Goal: Use online tool/utility: Utilize a website feature to perform a specific function

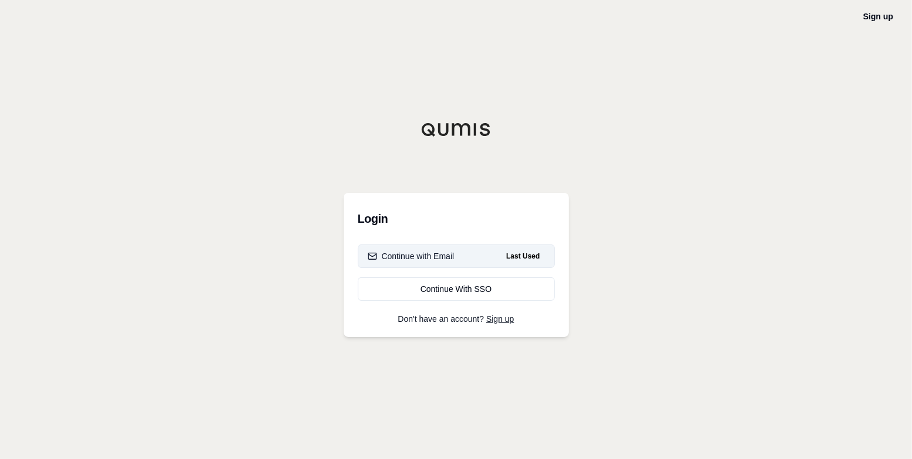
click at [439, 255] on div "Continue with Email" at bounding box center [411, 256] width 87 height 12
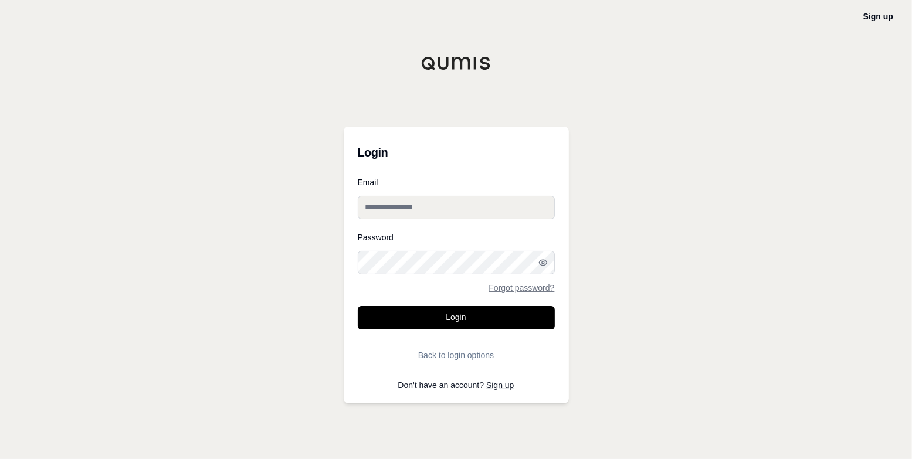
type input "**********"
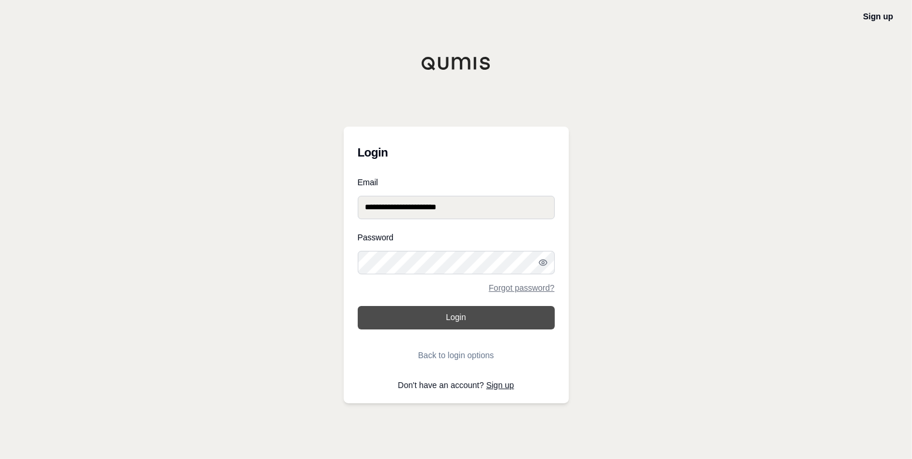
click at [455, 313] on button "Login" at bounding box center [456, 317] width 197 height 23
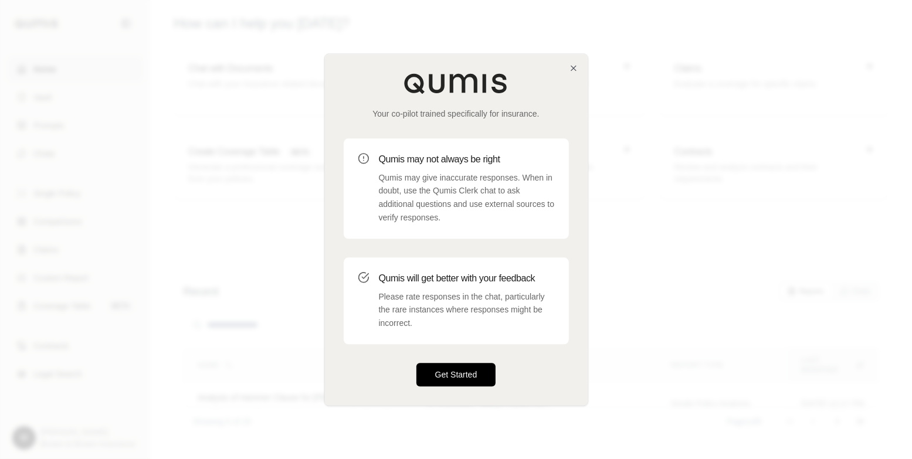
click at [439, 369] on button "Get Started" at bounding box center [456, 374] width 80 height 23
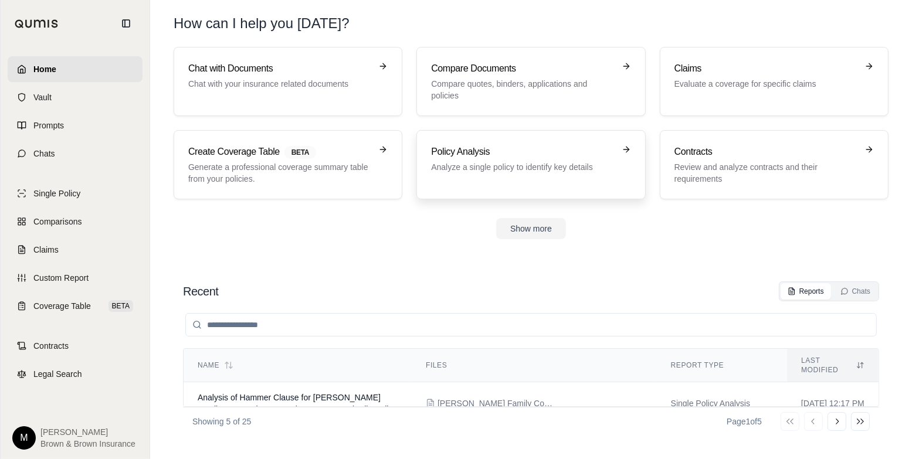
click at [485, 161] on p "Analyze a single policy to identify key details" at bounding box center [522, 167] width 183 height 12
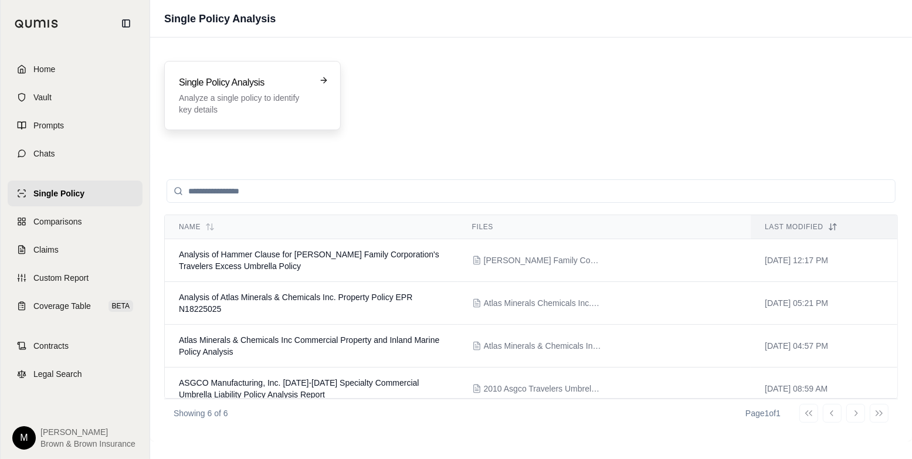
click at [297, 84] on h3 "Single Policy Analysis" at bounding box center [244, 83] width 131 height 14
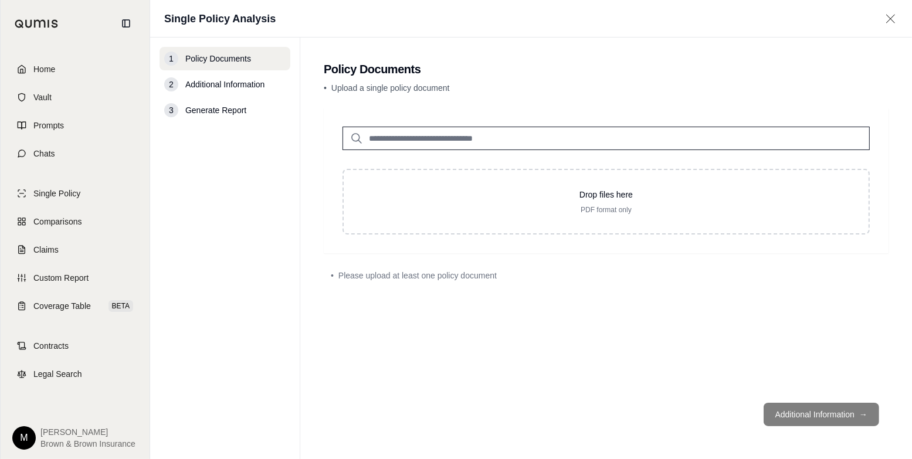
click at [379, 134] on input "search" at bounding box center [605, 138] width 527 height 23
click at [373, 134] on input "search" at bounding box center [605, 138] width 527 height 23
click at [356, 139] on icon at bounding box center [356, 138] width 14 height 14
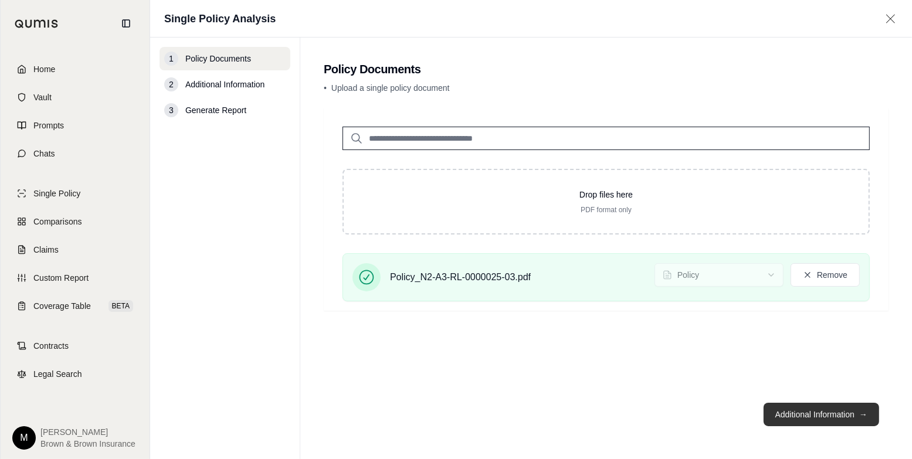
click at [825, 409] on button "Additional Information →" at bounding box center [820, 414] width 115 height 23
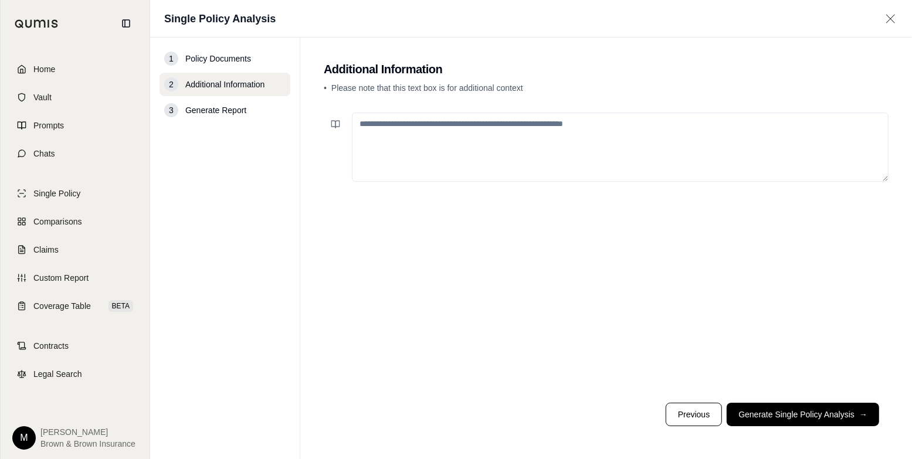
click at [361, 123] on textarea at bounding box center [620, 147] width 536 height 69
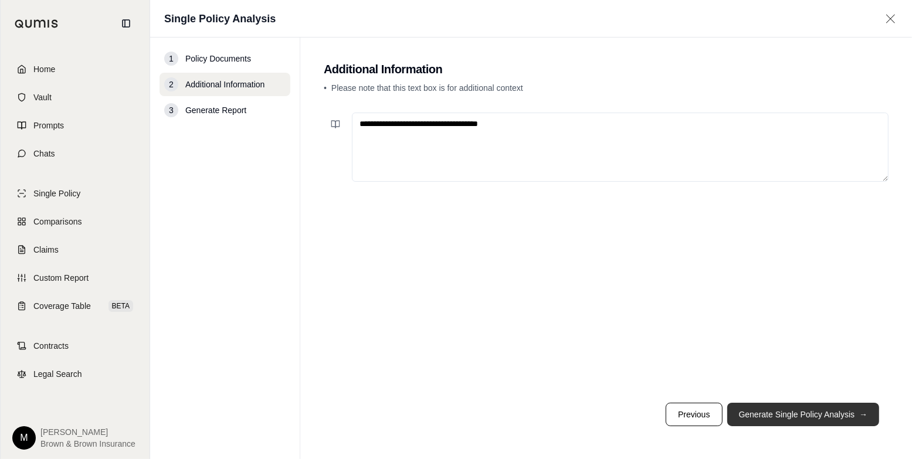
type textarea "**********"
click at [817, 410] on button "Generate Single Policy Analysis →" at bounding box center [803, 414] width 152 height 23
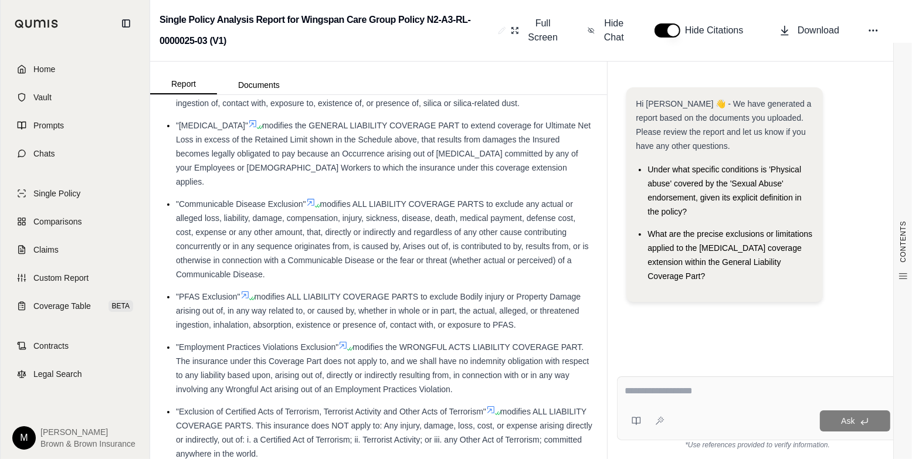
scroll to position [2345, 0]
drag, startPoint x: 631, startPoint y: 392, endPoint x: 730, endPoint y: 362, distance: 103.3
click at [633, 391] on textarea at bounding box center [757, 391] width 266 height 14
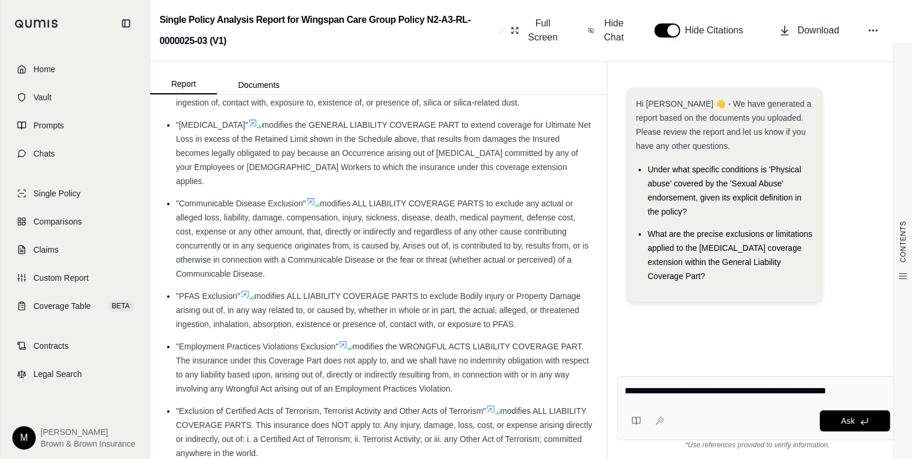
type textarea "**********"
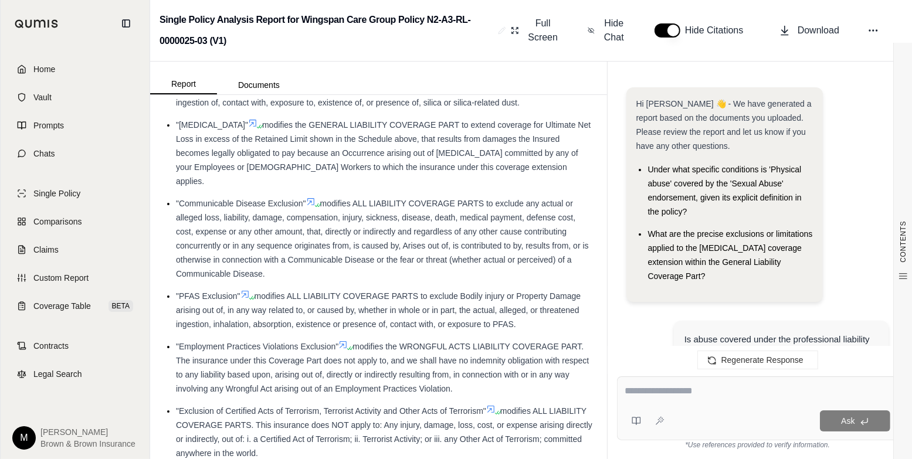
scroll to position [2050, 0]
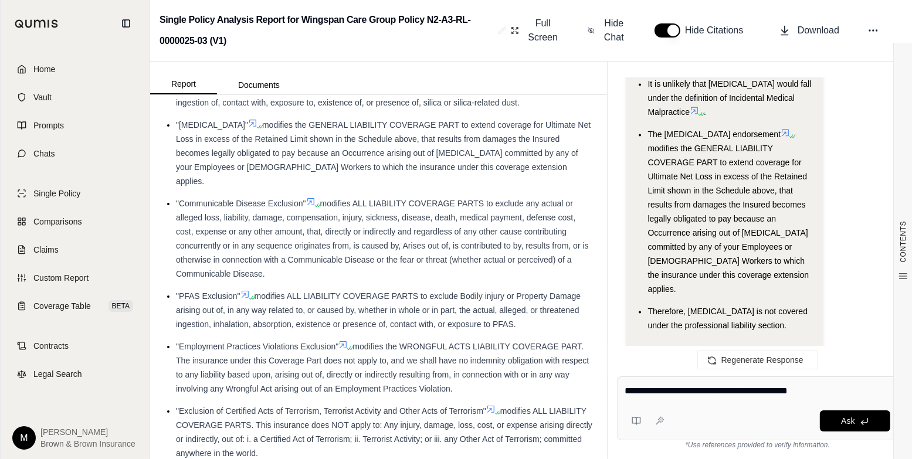
type textarea "**********"
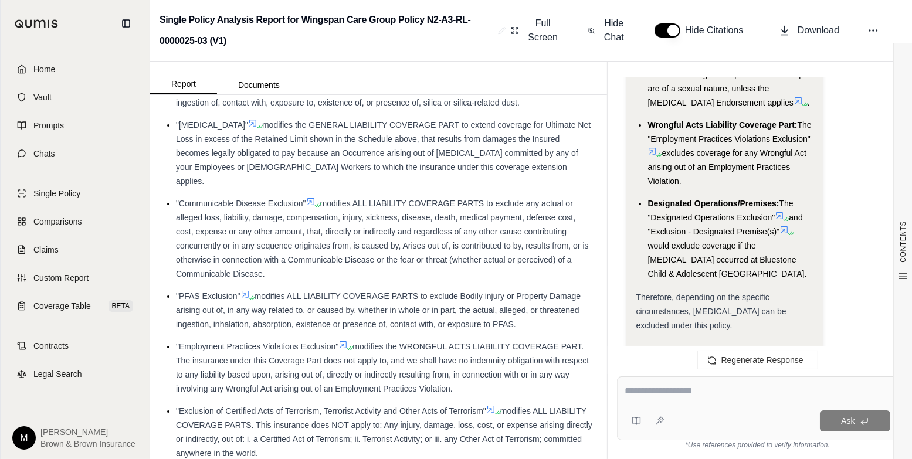
scroll to position [3916, 0]
click at [645, 363] on icon at bounding box center [644, 367] width 9 height 9
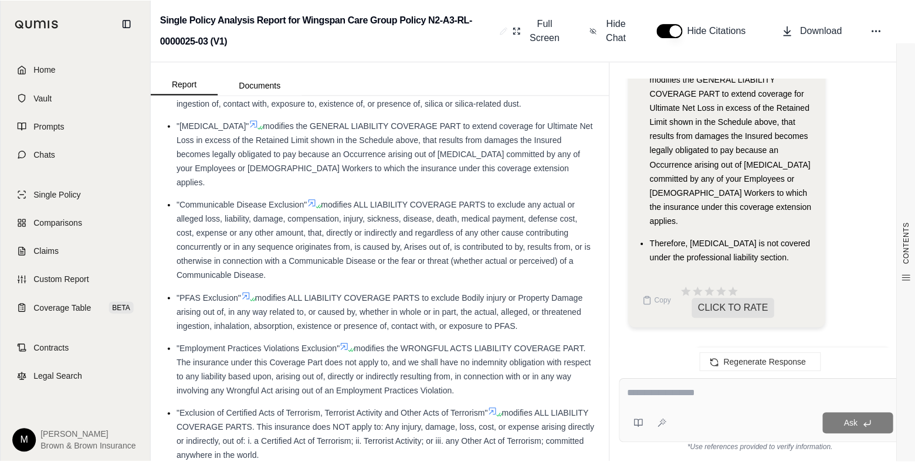
scroll to position [2098, 0]
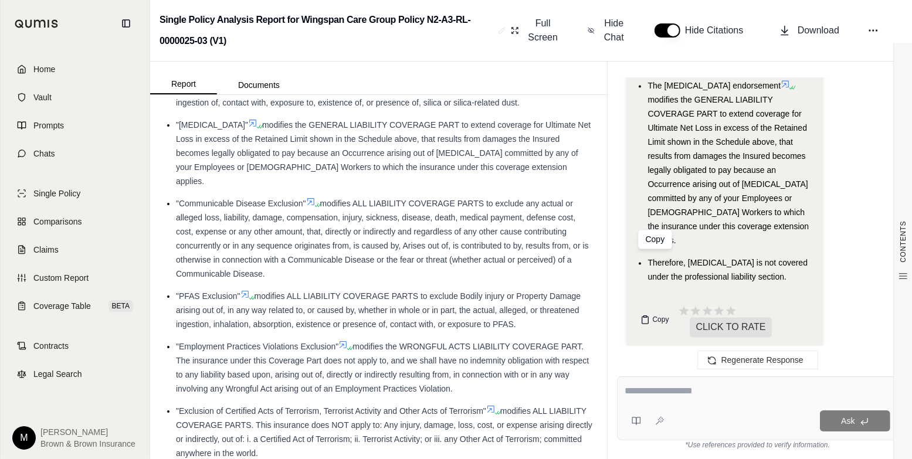
click at [644, 315] on icon at bounding box center [644, 319] width 9 height 9
